Goal: Task Accomplishment & Management: Manage account settings

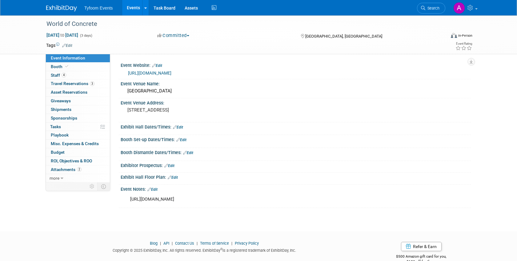
drag, startPoint x: 200, startPoint y: 207, endPoint x: 128, endPoint y: 196, distance: 72.8
click at [128, 196] on div "[URL][DOMAIN_NAME]" at bounding box center [264, 199] width 277 height 12
click at [238, 150] on div "Booth Dismantle Dates/Times: Edit" at bounding box center [296, 152] width 350 height 8
click at [185, 140] on link "Edit" at bounding box center [181, 140] width 10 height 4
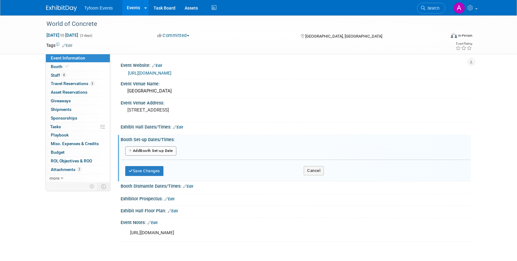
click at [141, 150] on button "Add Another Booth Set-up Date" at bounding box center [150, 150] width 51 height 9
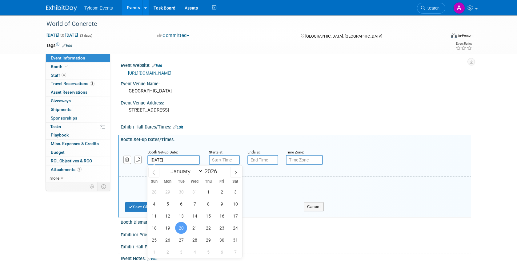
click at [171, 159] on input "[DATE]" at bounding box center [173, 160] width 52 height 10
click at [165, 232] on span "19" at bounding box center [168, 228] width 12 height 12
type input "[DATE]"
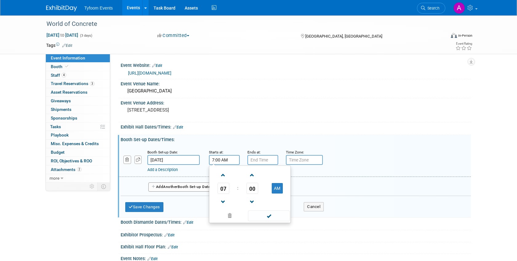
click at [224, 159] on input "7:00 AM" at bounding box center [224, 160] width 31 height 10
click at [253, 188] on span "00" at bounding box center [253, 188] width 12 height 11
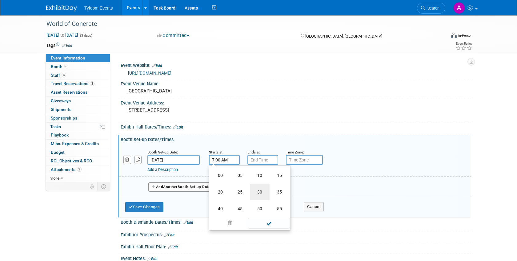
click at [260, 191] on td "30" at bounding box center [260, 191] width 20 height 17
type input "7:30 AM"
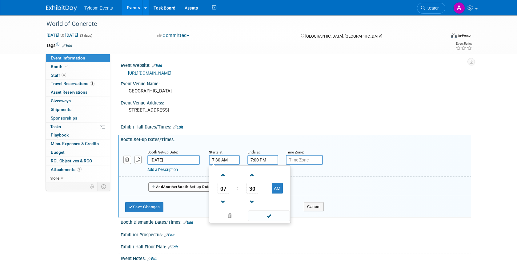
click at [270, 158] on input "7:00 PM" at bounding box center [263, 160] width 31 height 10
click at [265, 162] on input "7:00 PM" at bounding box center [263, 160] width 31 height 10
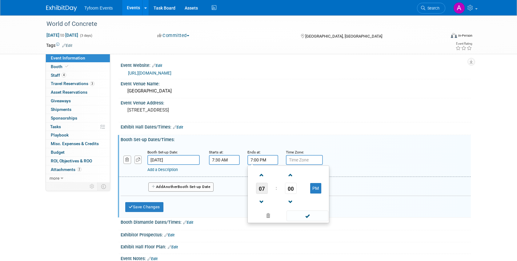
click at [264, 188] on span "07" at bounding box center [262, 188] width 12 height 11
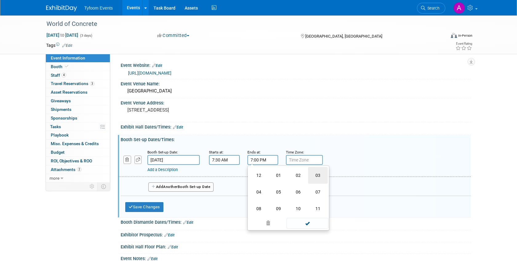
click at [319, 174] on td "03" at bounding box center [318, 175] width 20 height 17
type input "3:00 PM"
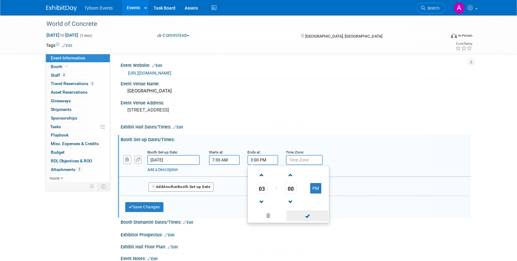
click at [312, 218] on span at bounding box center [308, 215] width 42 height 11
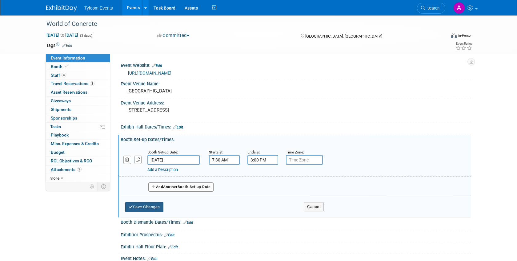
click at [141, 207] on button "Save Changes" at bounding box center [144, 207] width 38 height 10
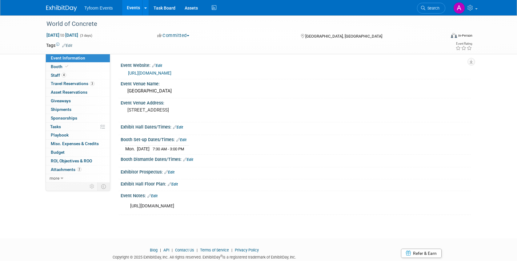
click at [190, 157] on link "Edit" at bounding box center [188, 159] width 10 height 4
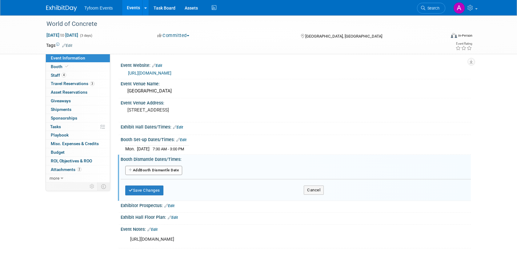
click at [147, 167] on button "Add Another Booth Dismantle Date" at bounding box center [153, 170] width 57 height 9
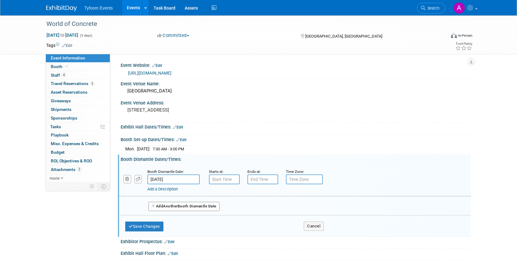
click at [162, 177] on input "[DATE]" at bounding box center [173, 179] width 52 height 10
click at [222, 179] on input "7:00 AM" at bounding box center [224, 179] width 31 height 10
click at [226, 180] on input "7:00 AM" at bounding box center [224, 179] width 31 height 10
click at [223, 207] on span "07" at bounding box center [224, 207] width 12 height 11
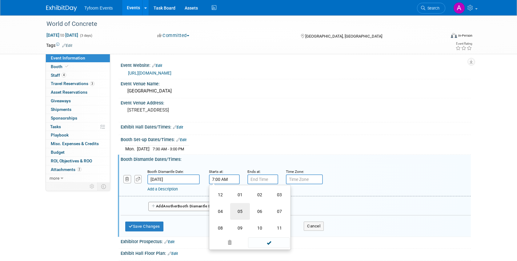
click at [234, 209] on td "05" at bounding box center [240, 211] width 20 height 17
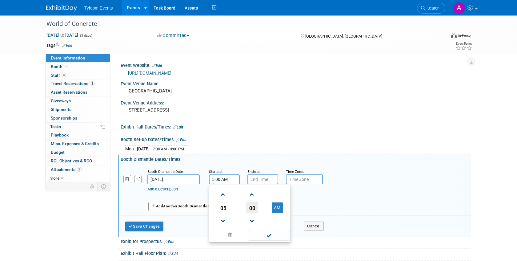
click at [251, 208] on span "00" at bounding box center [253, 207] width 12 height 11
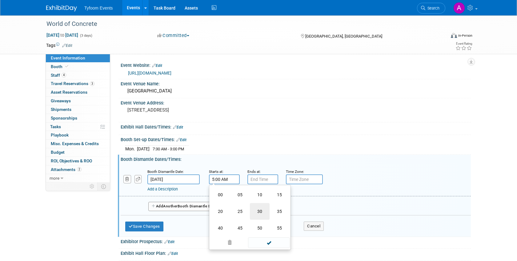
click at [262, 213] on td "30" at bounding box center [260, 211] width 20 height 17
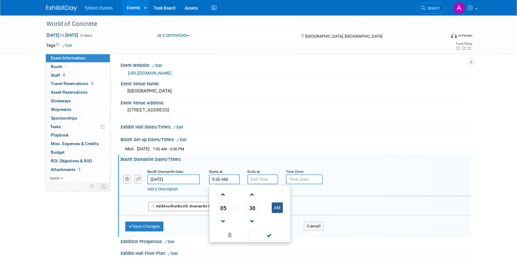
click at [280, 209] on button "AM" at bounding box center [277, 207] width 11 height 10
type input "5:30 PM"
drag, startPoint x: 272, startPoint y: 238, endPoint x: 272, endPoint y: 232, distance: 6.5
click at [272, 238] on span at bounding box center [269, 235] width 42 height 11
click at [270, 179] on input "7:00 PM" at bounding box center [263, 179] width 31 height 10
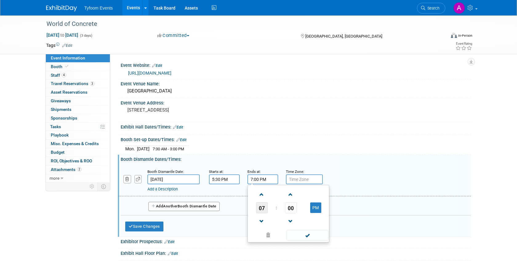
click at [260, 210] on span "07" at bounding box center [262, 207] width 12 height 11
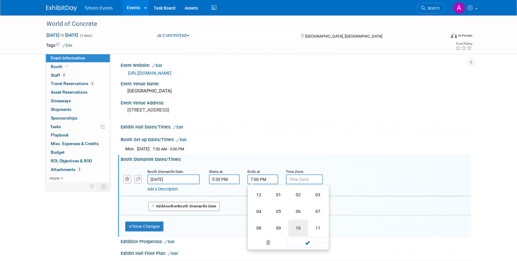
click at [296, 224] on td "10" at bounding box center [298, 228] width 20 height 17
type input "10:00 PM"
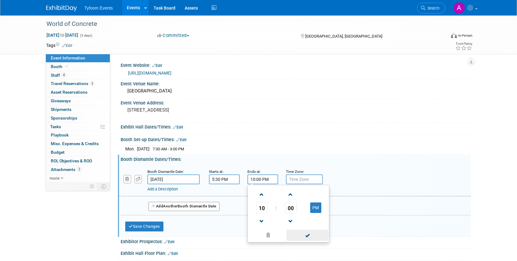
click at [308, 237] on span at bounding box center [308, 235] width 42 height 11
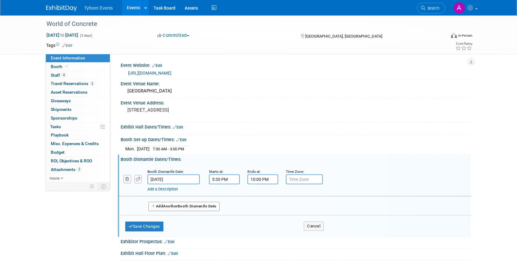
click at [161, 207] on button "Add Another Booth Dismantle Date" at bounding box center [183, 206] width 71 height 9
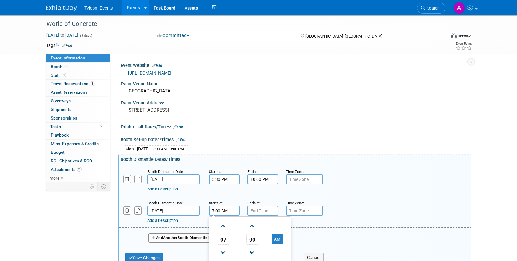
click at [222, 209] on input "7:00 AM" at bounding box center [224, 211] width 31 height 10
click at [226, 237] on span "07" at bounding box center [224, 238] width 12 height 11
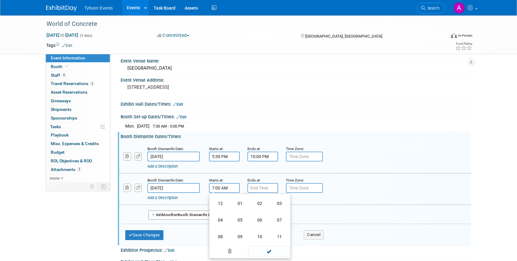
scroll to position [48, 0]
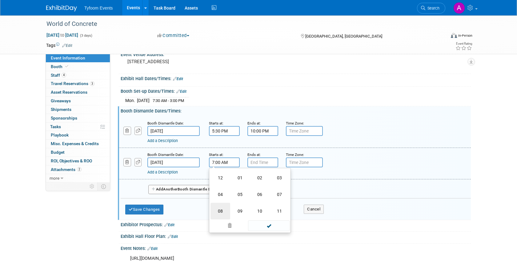
click at [219, 211] on td "08" at bounding box center [221, 211] width 20 height 17
type input "8:00 AM"
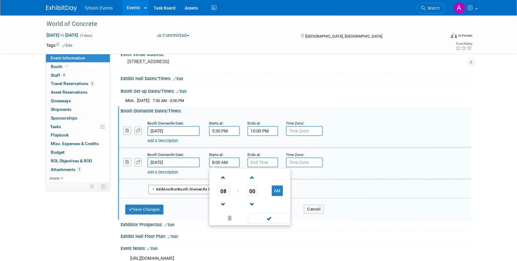
click at [272, 218] on span at bounding box center [269, 218] width 42 height 11
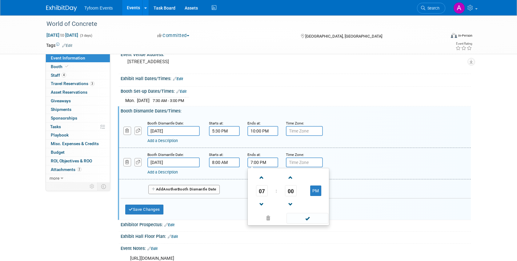
click at [254, 164] on input "7:00 PM" at bounding box center [263, 162] width 31 height 10
click at [259, 189] on span "07" at bounding box center [262, 190] width 12 height 11
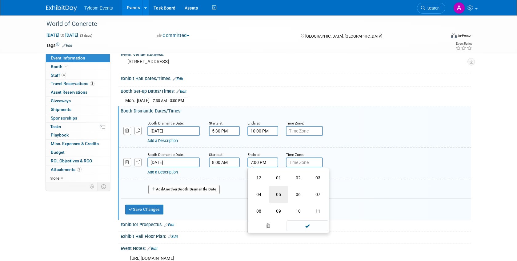
click at [282, 197] on td "05" at bounding box center [279, 194] width 20 height 17
type input "5:00 PM"
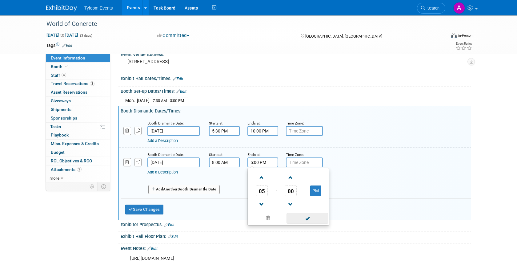
click at [301, 218] on span at bounding box center [308, 218] width 42 height 11
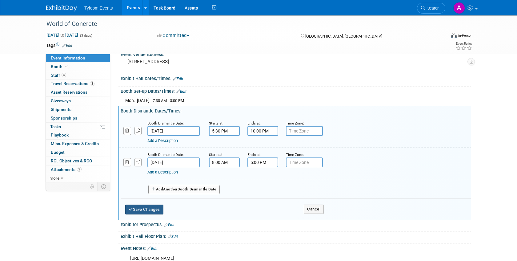
click at [137, 212] on button "Save Changes" at bounding box center [144, 209] width 38 height 10
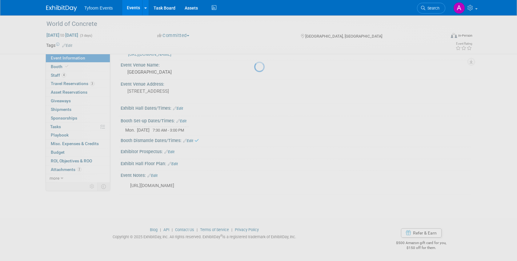
scroll to position [25, 0]
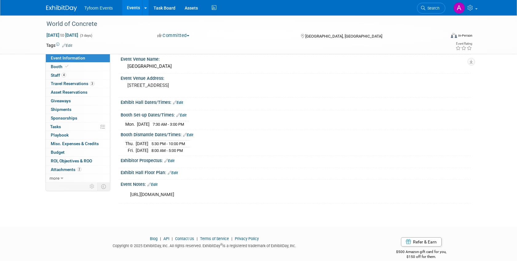
click at [183, 101] on link "Edit" at bounding box center [178, 102] width 10 height 4
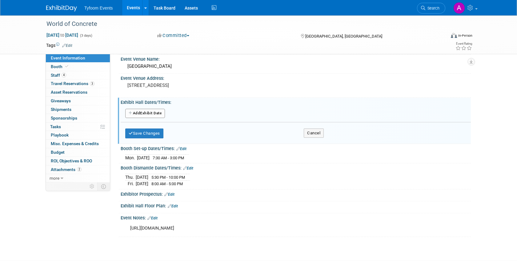
click at [134, 112] on button "Add Another Exhibit Date" at bounding box center [145, 113] width 40 height 9
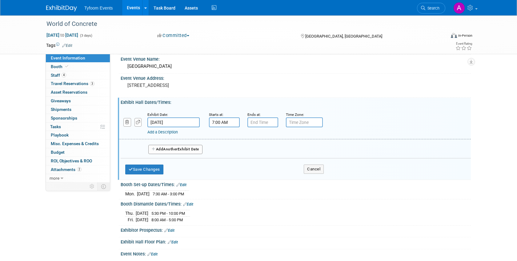
click at [220, 124] on input "7:00 AM" at bounding box center [224, 122] width 31 height 10
click at [226, 154] on span "07" at bounding box center [224, 150] width 12 height 11
click at [242, 171] on td "09" at bounding box center [240, 171] width 20 height 17
click at [221, 124] on input "9:00 AM" at bounding box center [224, 122] width 31 height 10
click at [217, 122] on input "9:00 AM" at bounding box center [224, 122] width 31 height 10
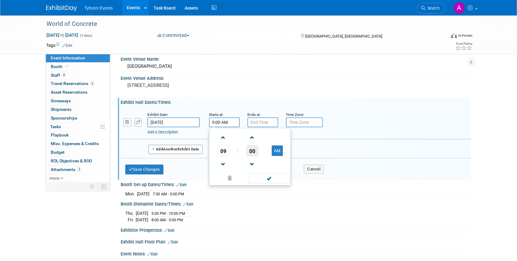
click at [254, 150] on span "00" at bounding box center [253, 150] width 12 height 11
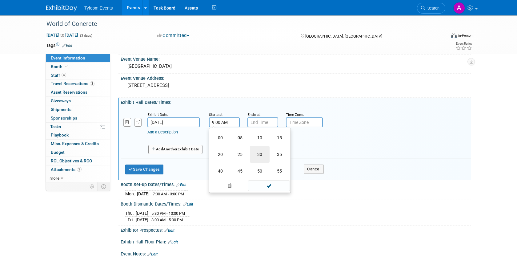
click at [260, 155] on td "30" at bounding box center [260, 154] width 20 height 17
type input "9:30 AM"
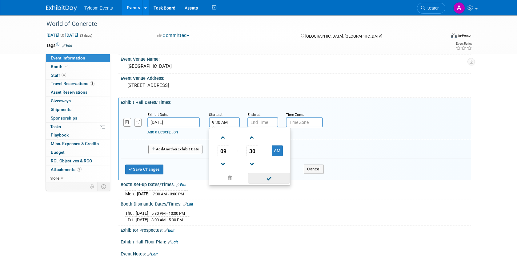
drag, startPoint x: 268, startPoint y: 177, endPoint x: 266, endPoint y: 171, distance: 6.4
click at [268, 176] on span at bounding box center [269, 178] width 42 height 11
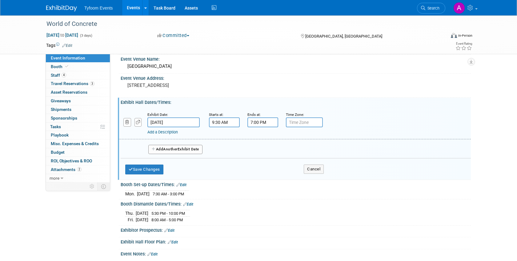
click at [263, 123] on input "7:00 PM" at bounding box center [263, 122] width 31 height 10
click at [257, 150] on span "07" at bounding box center [262, 150] width 12 height 11
click at [277, 153] on td "05" at bounding box center [279, 154] width 20 height 17
type input "5:00 PM"
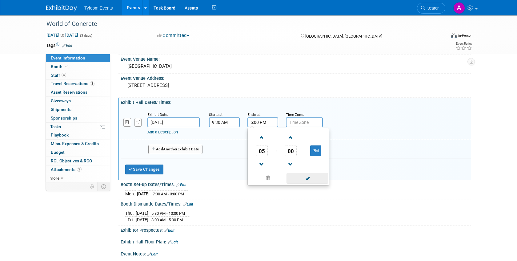
click at [301, 179] on span at bounding box center [308, 178] width 42 height 11
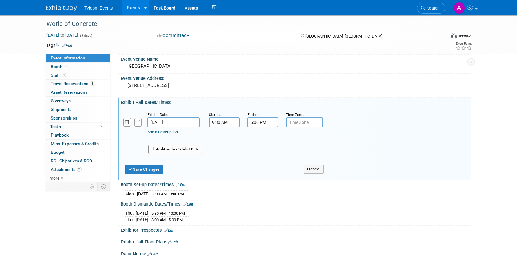
click at [177, 149] on span "Another" at bounding box center [170, 149] width 14 height 4
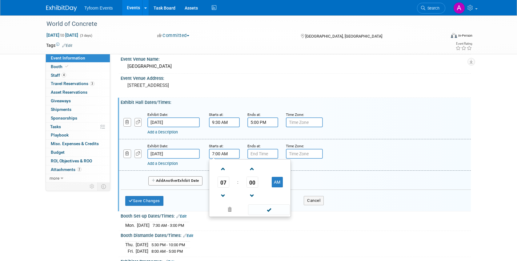
click at [219, 155] on input "7:00 AM" at bounding box center [224, 154] width 31 height 10
click at [225, 185] on span "07" at bounding box center [224, 181] width 12 height 11
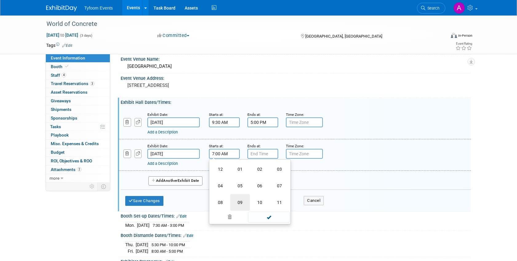
click at [243, 201] on td "09" at bounding box center [240, 202] width 20 height 17
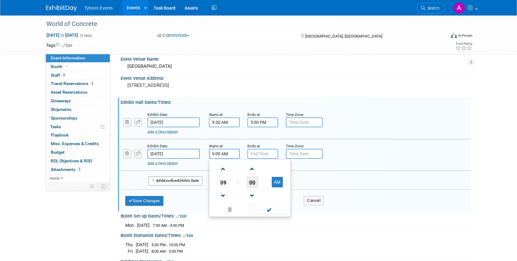
click at [251, 179] on span "00" at bounding box center [253, 181] width 12 height 11
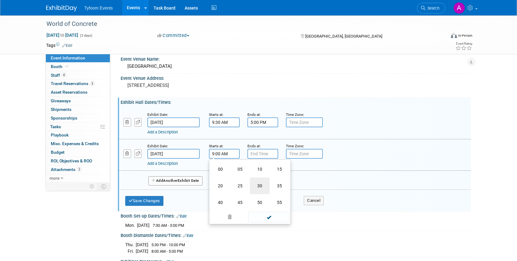
click at [264, 185] on td "30" at bounding box center [260, 185] width 20 height 17
type input "9:30 AM"
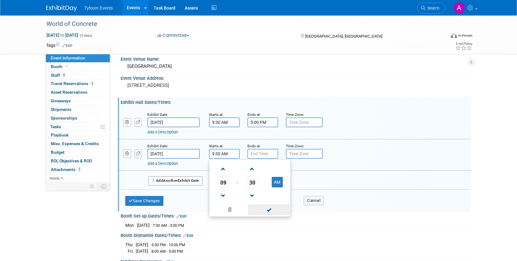
click at [275, 210] on span at bounding box center [269, 209] width 42 height 11
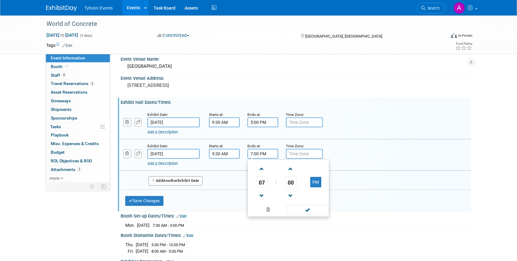
click at [262, 154] on input "7:00 PM" at bounding box center [263, 154] width 31 height 10
click at [263, 179] on span "07" at bounding box center [262, 181] width 12 height 11
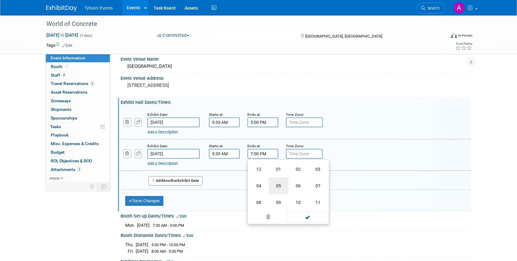
click at [281, 186] on td "05" at bounding box center [279, 185] width 20 height 17
type input "5:00 PM"
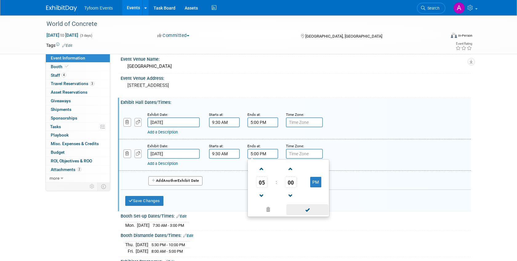
click at [310, 211] on span at bounding box center [308, 209] width 42 height 11
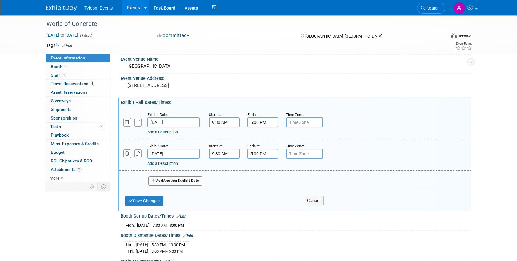
click at [158, 185] on button "Add Another Exhibit Date" at bounding box center [175, 180] width 54 height 9
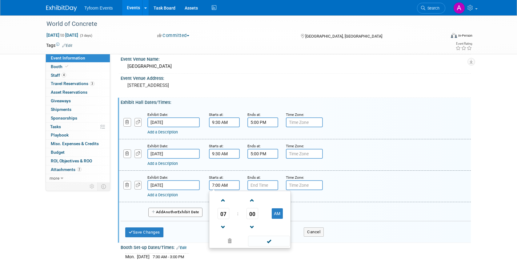
click at [224, 186] on input "7:00 AM" at bounding box center [224, 185] width 31 height 10
click at [225, 217] on span "07" at bounding box center [224, 213] width 12 height 11
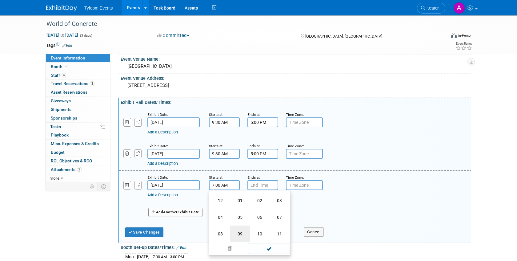
click at [242, 234] on td "09" at bounding box center [240, 233] width 20 height 17
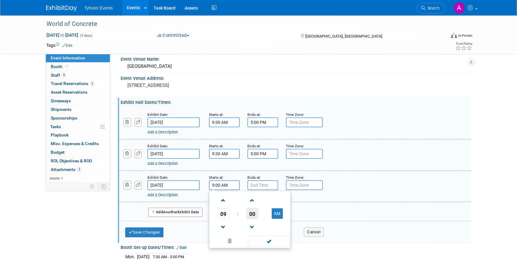
click at [249, 213] on span "00" at bounding box center [253, 213] width 12 height 11
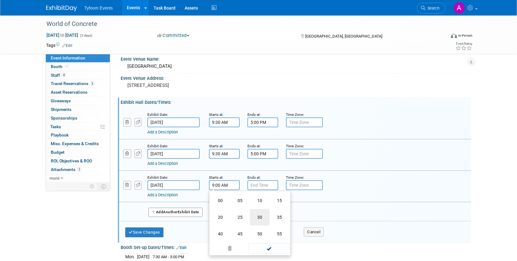
click at [259, 218] on td "30" at bounding box center [260, 217] width 20 height 17
type input "9:30 AM"
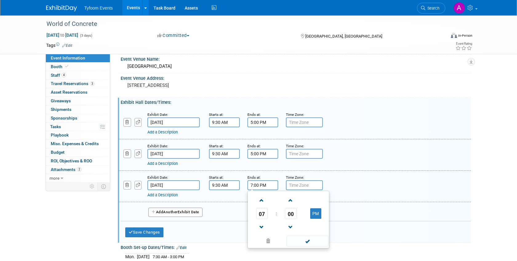
click at [260, 185] on input "7:00 PM" at bounding box center [263, 185] width 31 height 10
click at [258, 187] on input "7:00 PM" at bounding box center [263, 185] width 31 height 10
click at [263, 213] on span "07" at bounding box center [262, 213] width 12 height 11
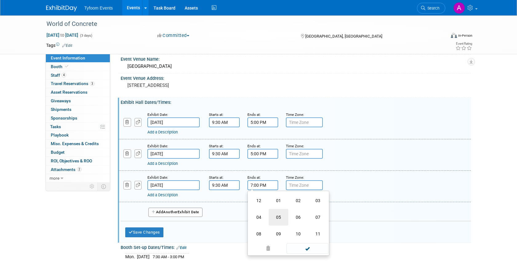
click at [277, 219] on td "05" at bounding box center [279, 217] width 20 height 17
type input "5:00 PM"
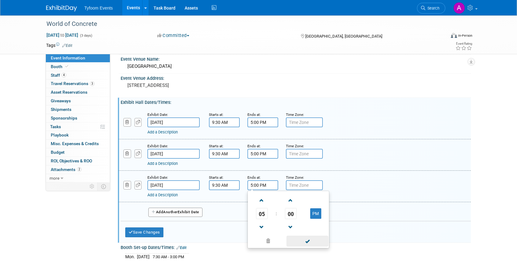
click at [312, 240] on span at bounding box center [308, 241] width 42 height 11
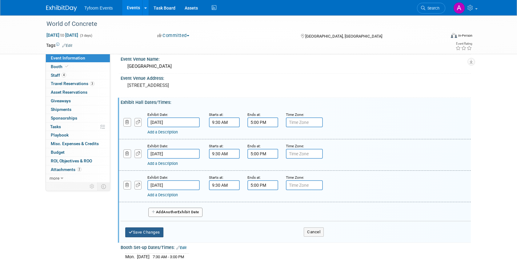
click at [142, 230] on button "Save Changes" at bounding box center [144, 232] width 38 height 10
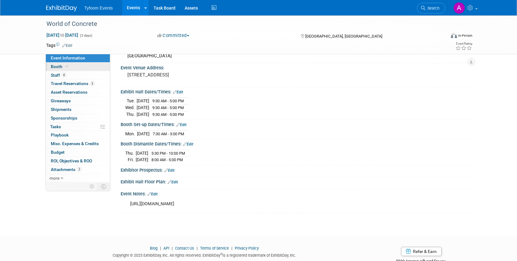
scroll to position [34, 0]
click at [61, 68] on span "Booth" at bounding box center [60, 66] width 19 height 5
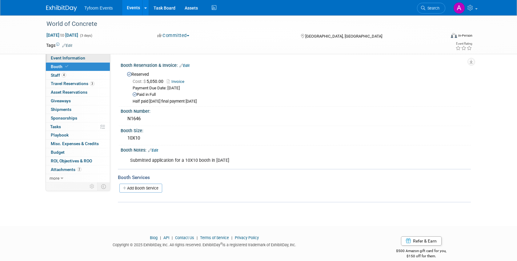
click at [73, 56] on span "Event Information" at bounding box center [68, 57] width 34 height 5
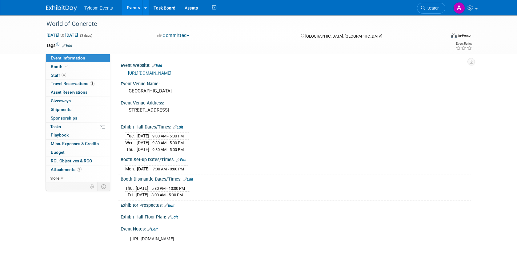
click at [175, 216] on link "Edit" at bounding box center [173, 217] width 10 height 4
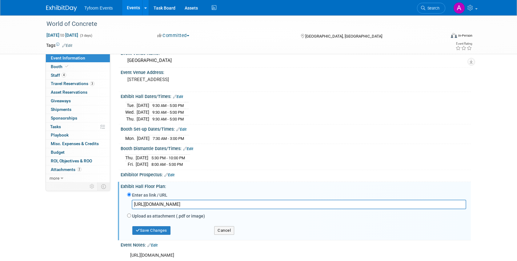
scroll to position [33, 0]
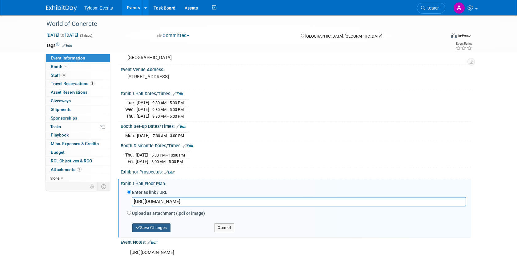
type input "[URL][DOMAIN_NAME]"
click at [159, 227] on button "Save Changes" at bounding box center [151, 227] width 38 height 9
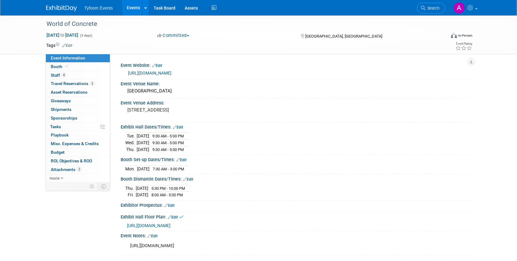
scroll to position [0, 0]
click at [58, 69] on span "Booth" at bounding box center [60, 66] width 19 height 5
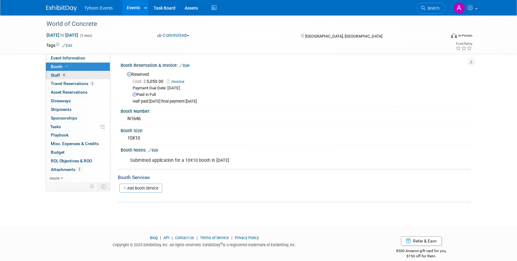
click at [56, 75] on span "Staff 4" at bounding box center [58, 75] width 15 height 5
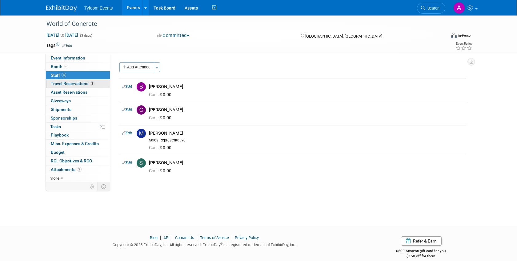
click at [68, 86] on span "Travel Reservations 3" at bounding box center [73, 83] width 44 height 5
